Goal: Check status: Check status

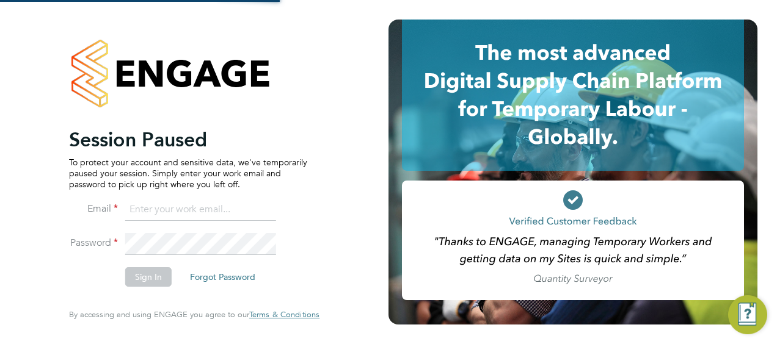
type input "[PERSON_NAME][EMAIL_ADDRESS][DOMAIN_NAME]"
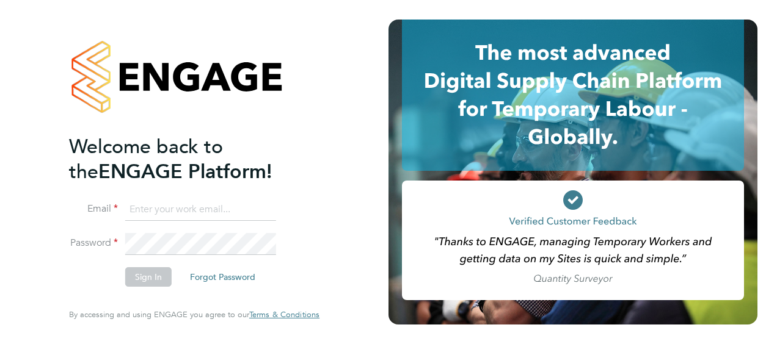
type input "[PERSON_NAME][EMAIL_ADDRESS][DOMAIN_NAME]"
click at [147, 272] on button "Sign In" at bounding box center [148, 277] width 46 height 20
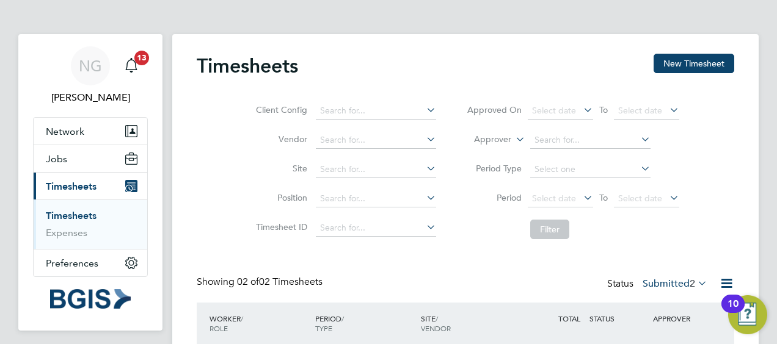
scroll to position [125, 0]
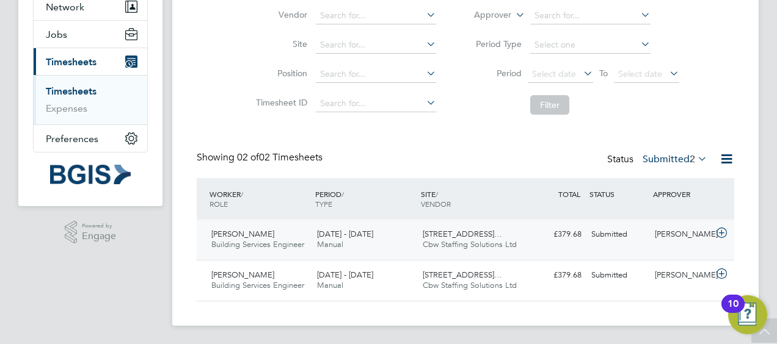
click at [722, 233] on icon at bounding box center [721, 233] width 15 height 10
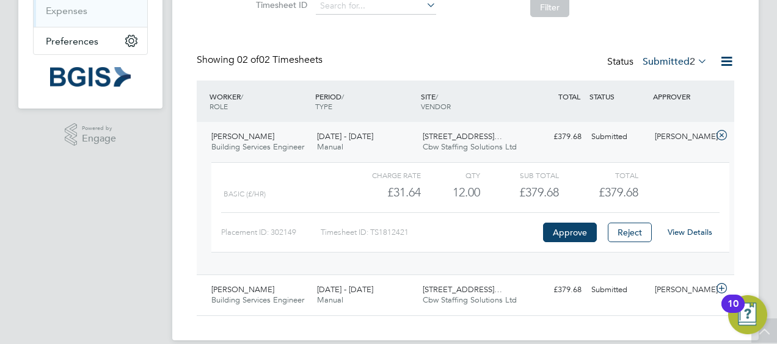
scroll to position [228, 0]
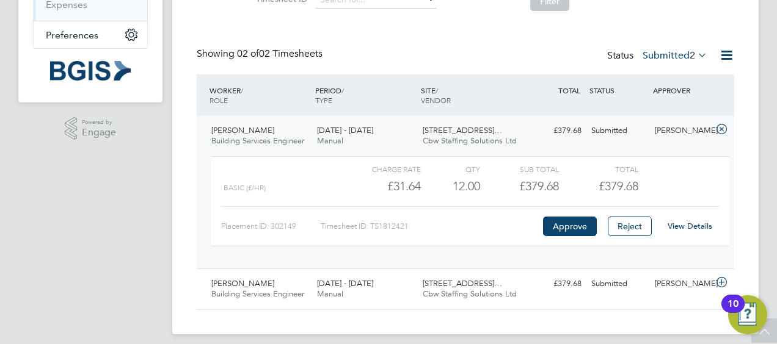
click at [689, 226] on link "View Details" at bounding box center [689, 226] width 45 height 10
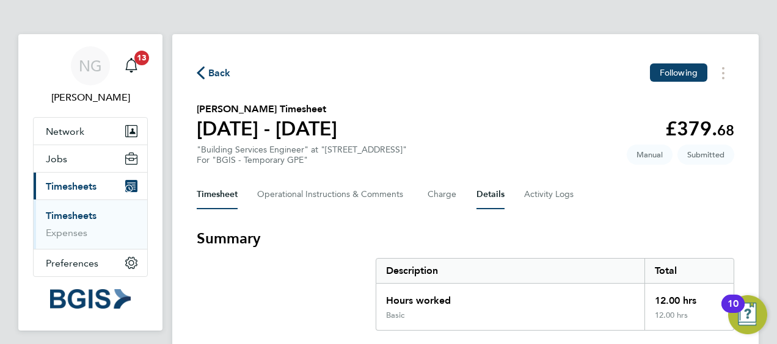
click at [498, 191] on button "Details" at bounding box center [490, 194] width 28 height 29
